Goal: Transaction & Acquisition: Purchase product/service

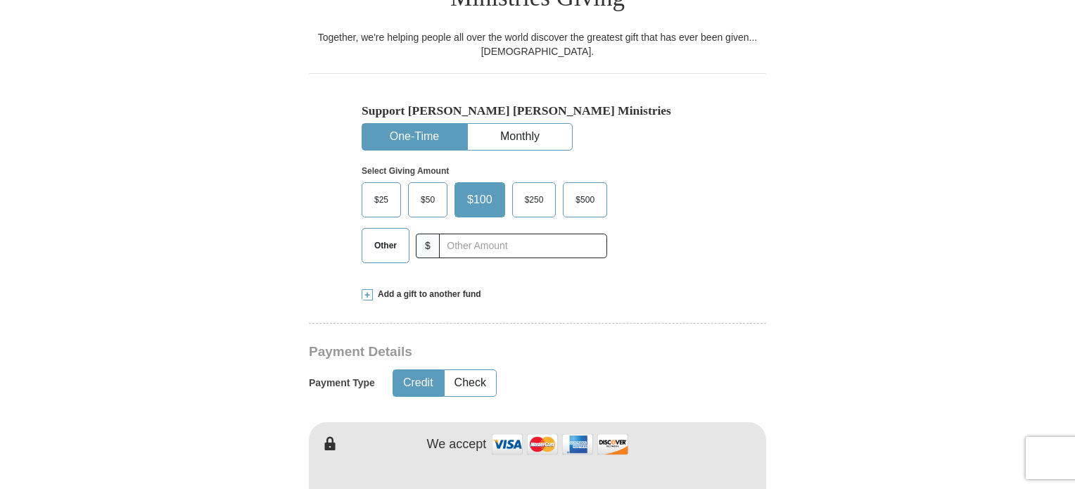
scroll to position [422, 0]
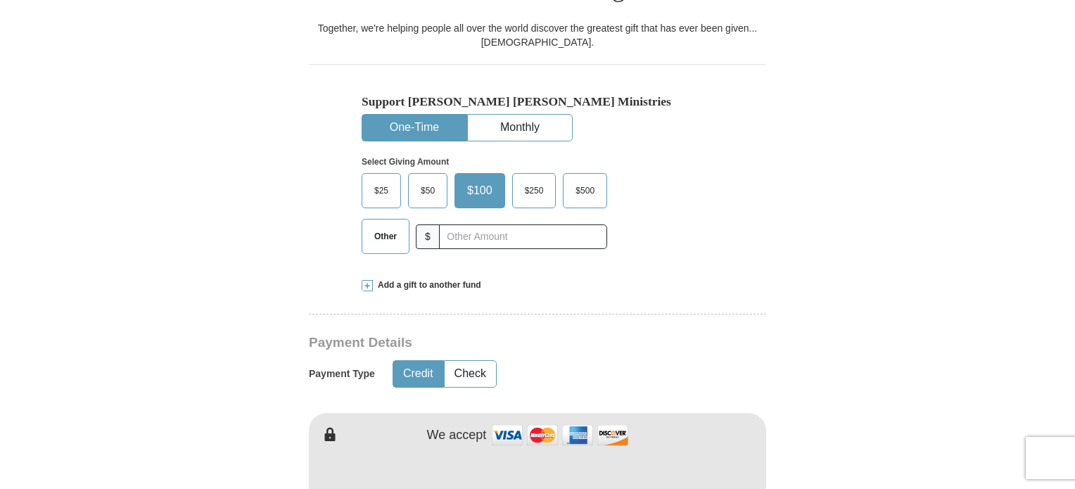
click at [395, 226] on span "Other" at bounding box center [385, 236] width 37 height 21
click at [0, 0] on input "Other" at bounding box center [0, 0] width 0 height 0
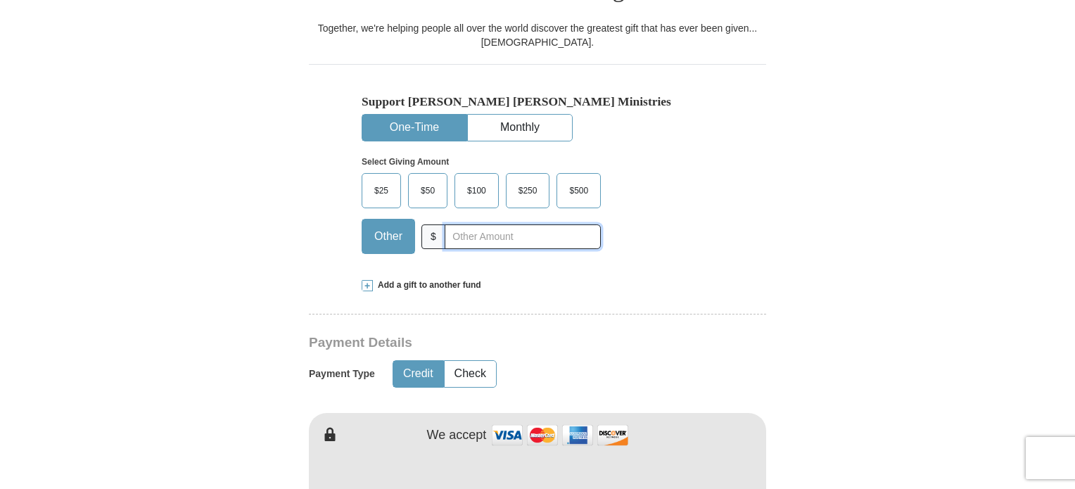
click at [465, 224] on input "text" at bounding box center [522, 236] width 156 height 25
type input "40"
click at [687, 224] on div "Select Giving Amount Amount must be a valid number The total gift cannot be les…" at bounding box center [537, 202] width 352 height 123
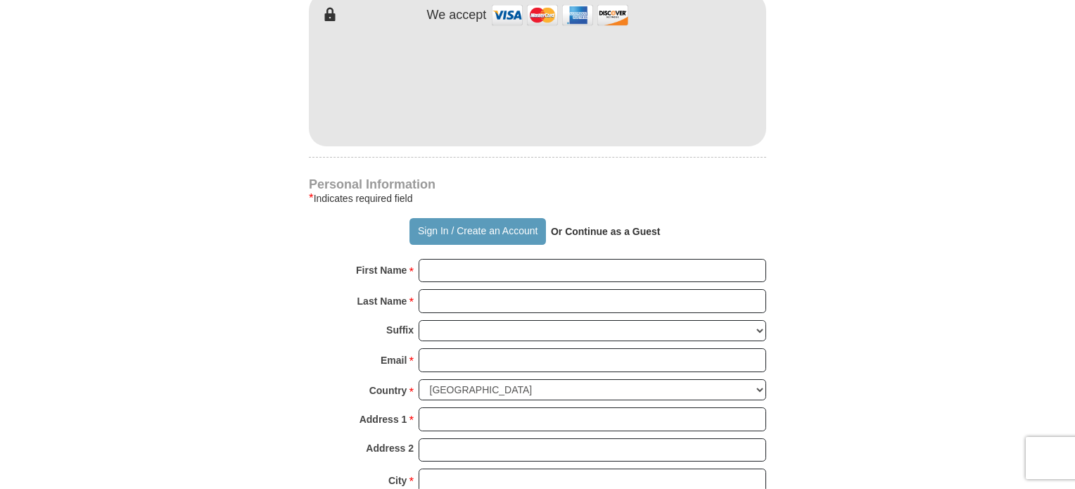
scroll to position [844, 0]
click at [494, 257] on input "First Name *" at bounding box center [591, 269] width 347 height 24
type input "[PERSON_NAME]"
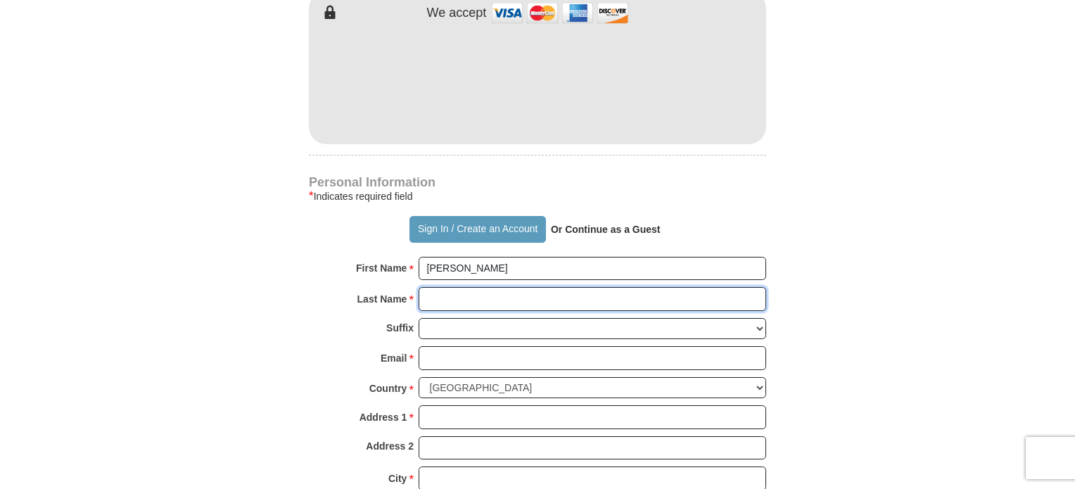
click at [484, 287] on input "Last Name *" at bounding box center [591, 299] width 347 height 24
type input "Chariton"
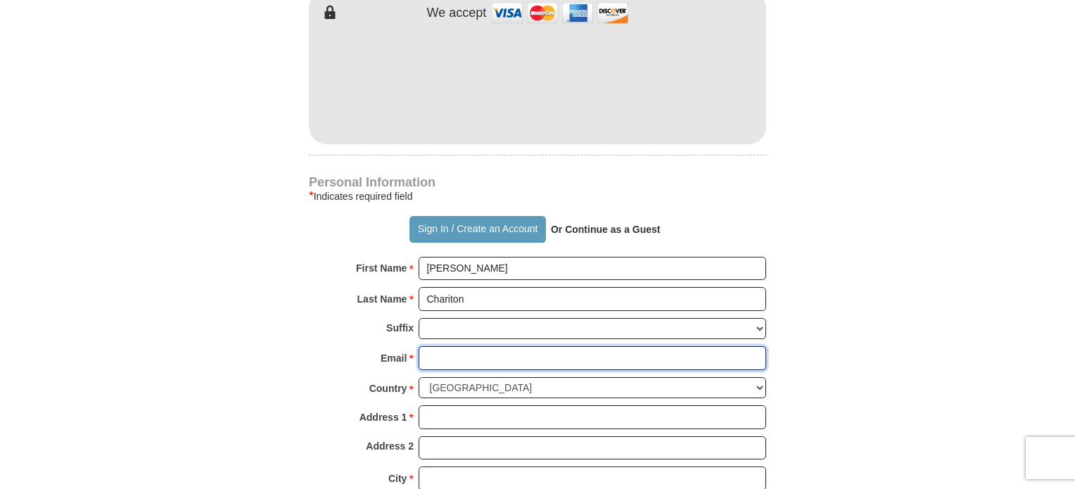
click at [501, 346] on input "Email *" at bounding box center [591, 358] width 347 height 24
type input "[EMAIL_ADDRESS][DOMAIN_NAME]"
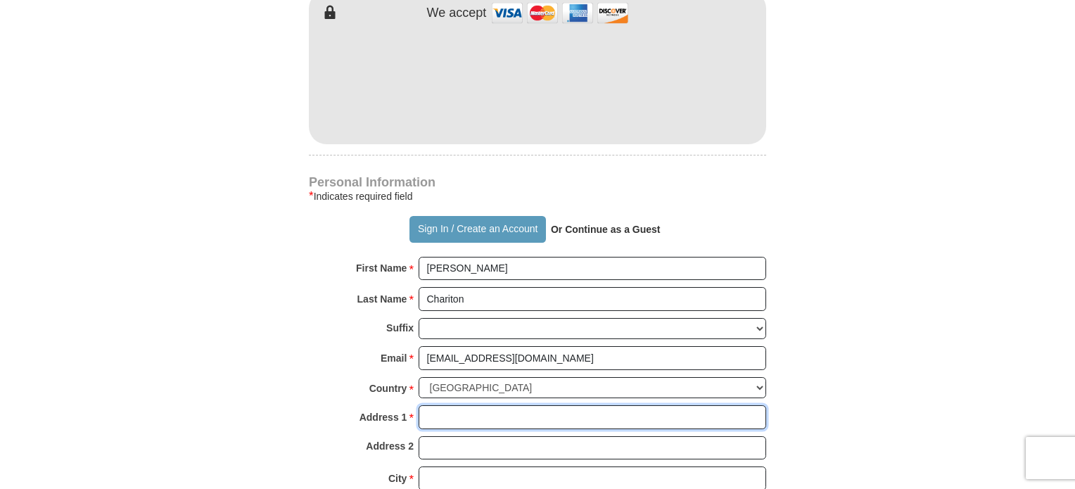
type input "[STREET_ADDRESS]"
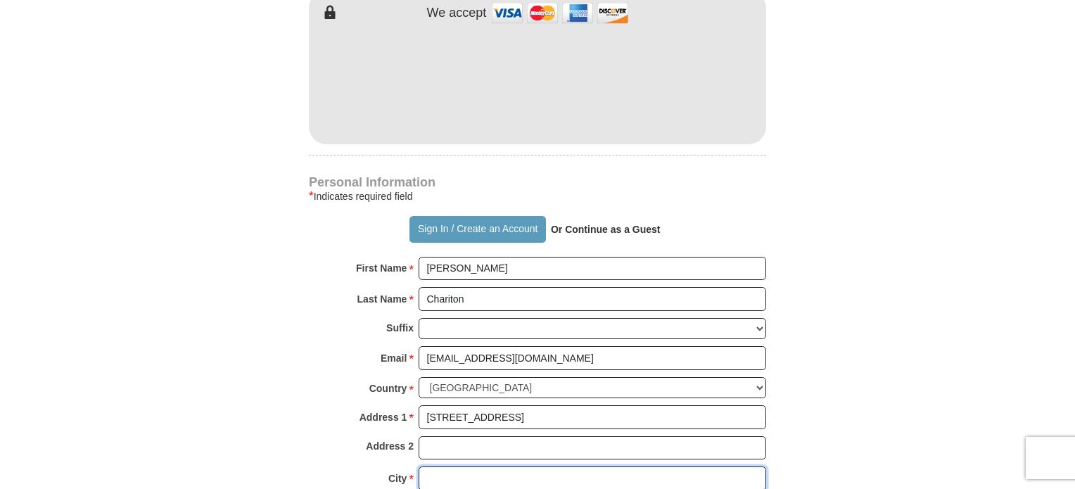
type input "[GEOGRAPHIC_DATA]"
select select "[GEOGRAPHIC_DATA]"
type input "76244-6910"
type input "8173728669"
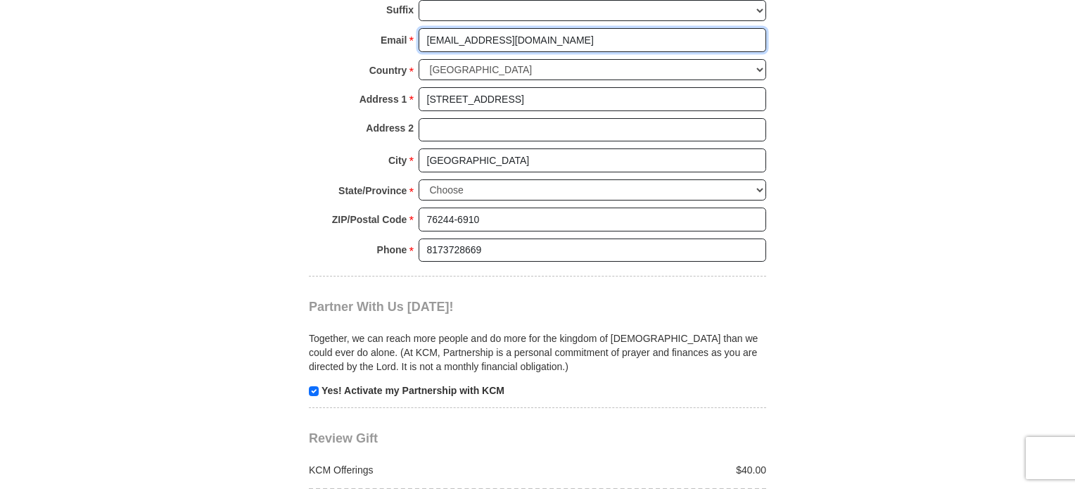
scroll to position [1196, 0]
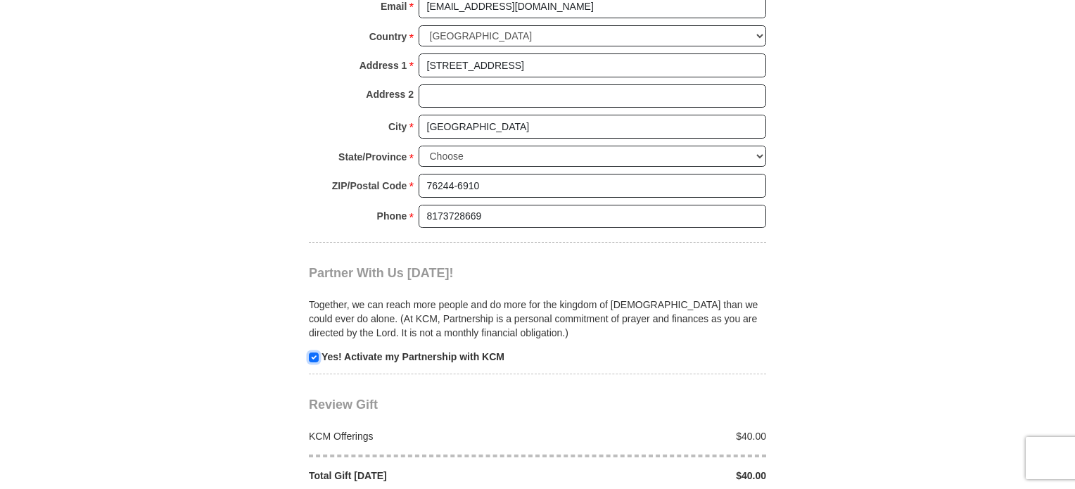
click at [309, 352] on input "checkbox" at bounding box center [314, 357] width 10 height 10
checkbox input "false"
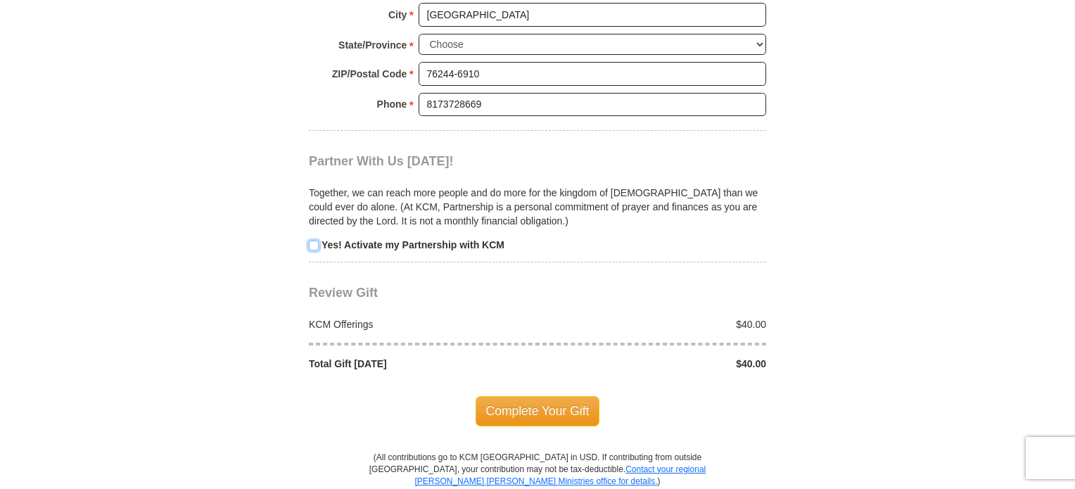
scroll to position [1336, 0]
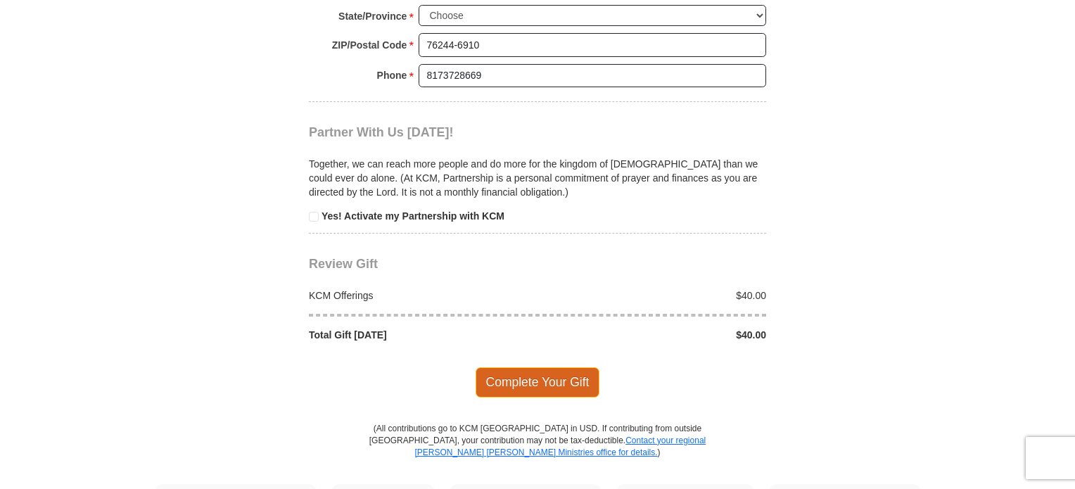
click at [533, 367] on span "Complete Your Gift" at bounding box center [537, 382] width 124 height 30
